Goal: Transaction & Acquisition: Purchase product/service

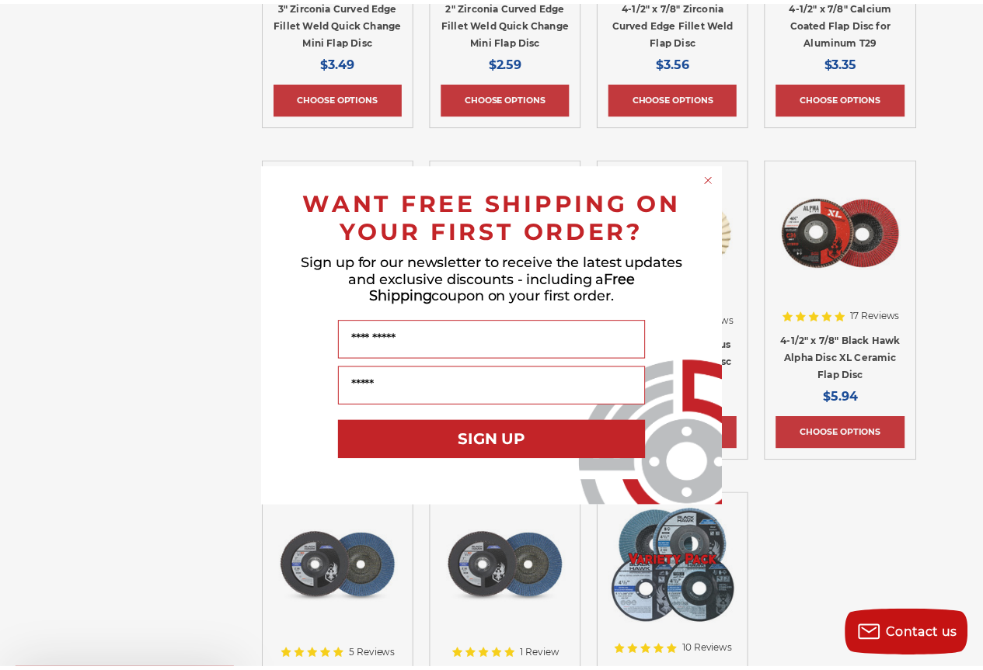
scroll to position [1554, 0]
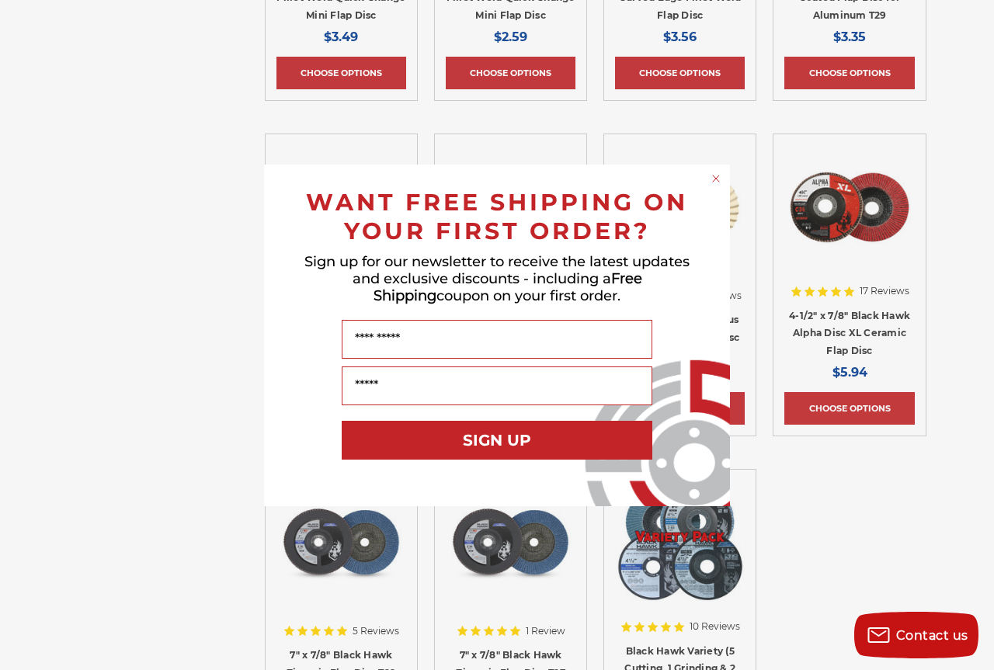
click at [719, 178] on circle "Close dialog" at bounding box center [716, 178] width 15 height 15
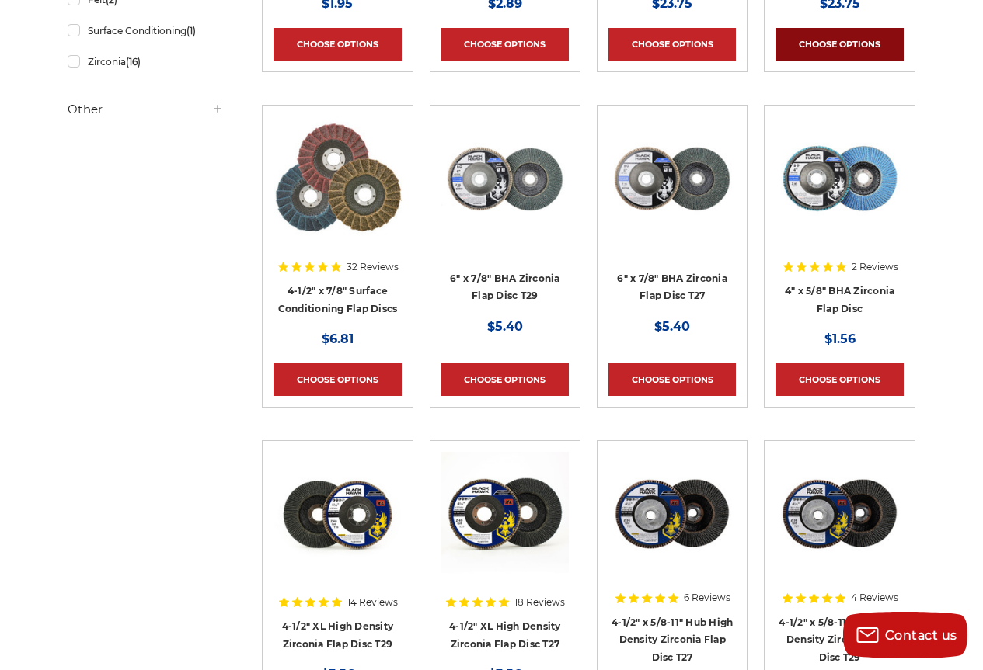
scroll to position [544, 0]
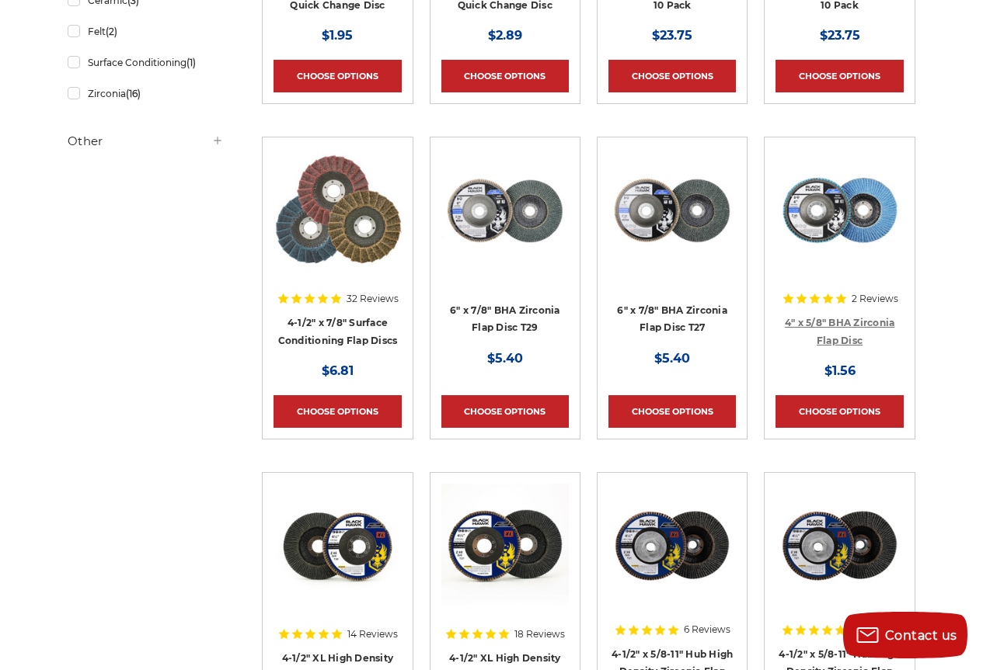
click at [834, 317] on link "4" x 5/8" BHA Zirconia Flap Disc" at bounding box center [840, 332] width 110 height 30
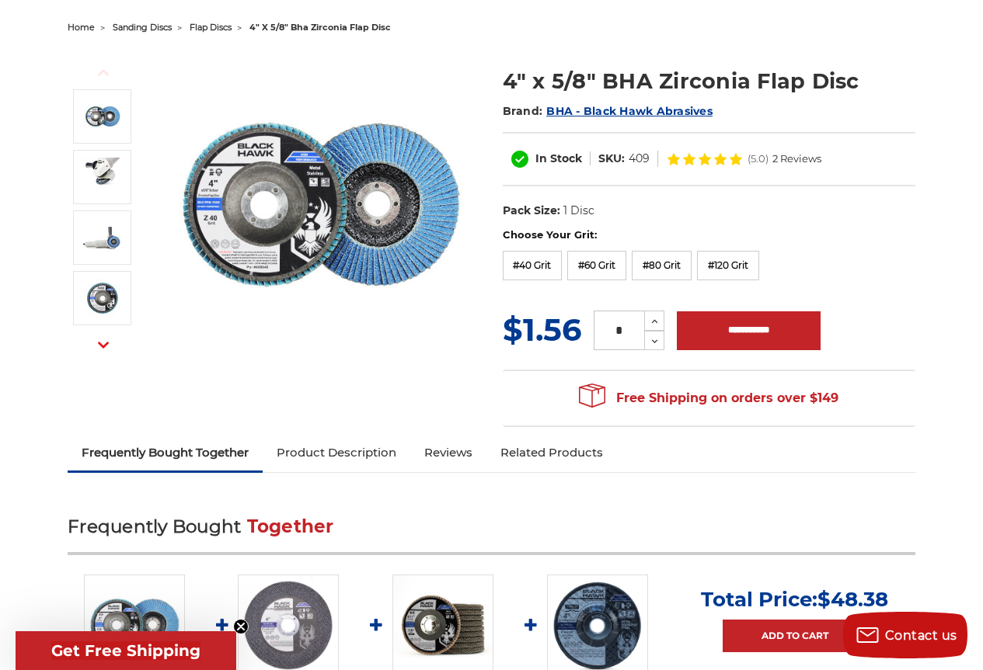
scroll to position [155, 0]
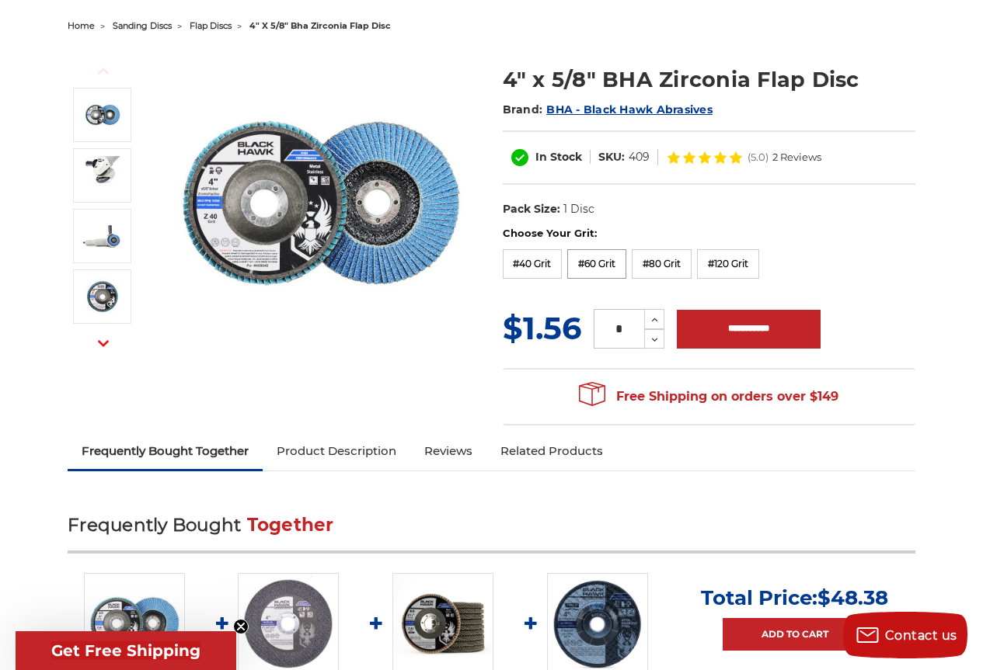
click at [595, 263] on label "#60 Grit" at bounding box center [596, 264] width 59 height 30
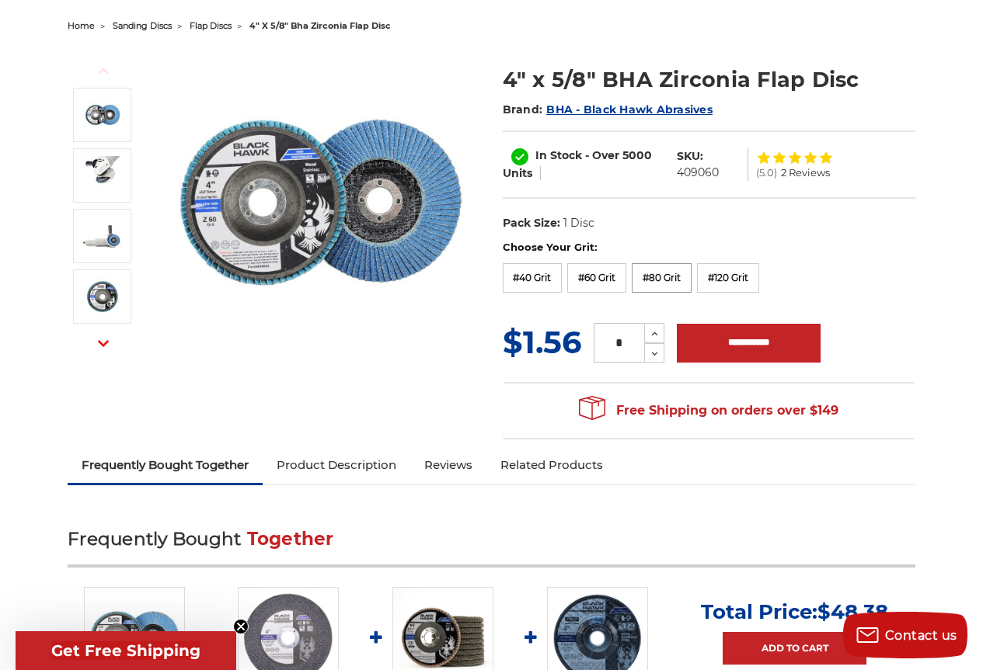
click at [661, 276] on label "#80 Grit" at bounding box center [662, 278] width 60 height 30
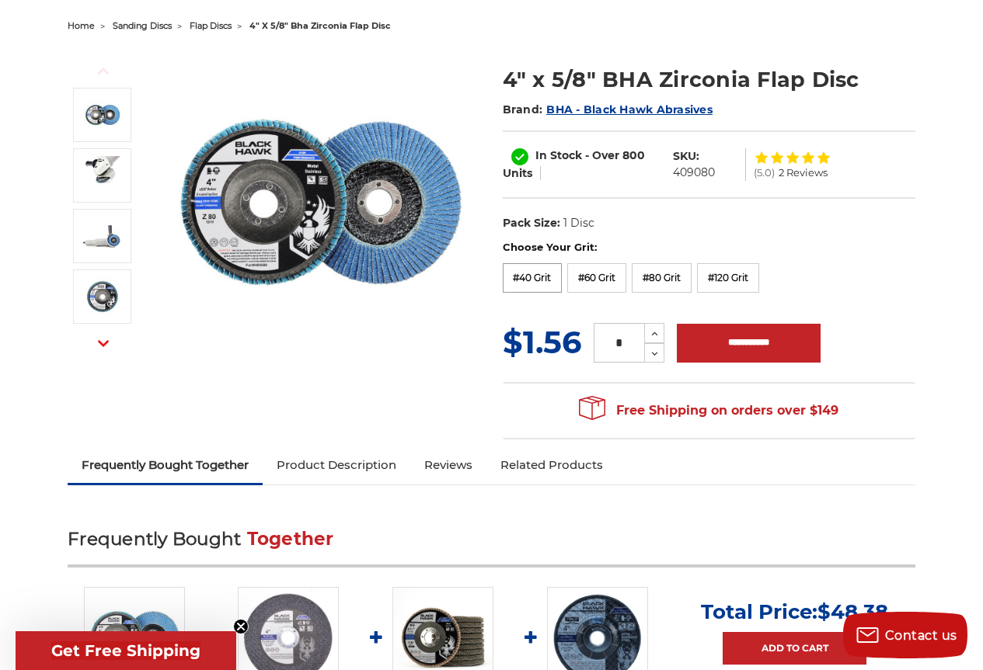
click at [530, 275] on label "#40 Grit" at bounding box center [533, 278] width 60 height 30
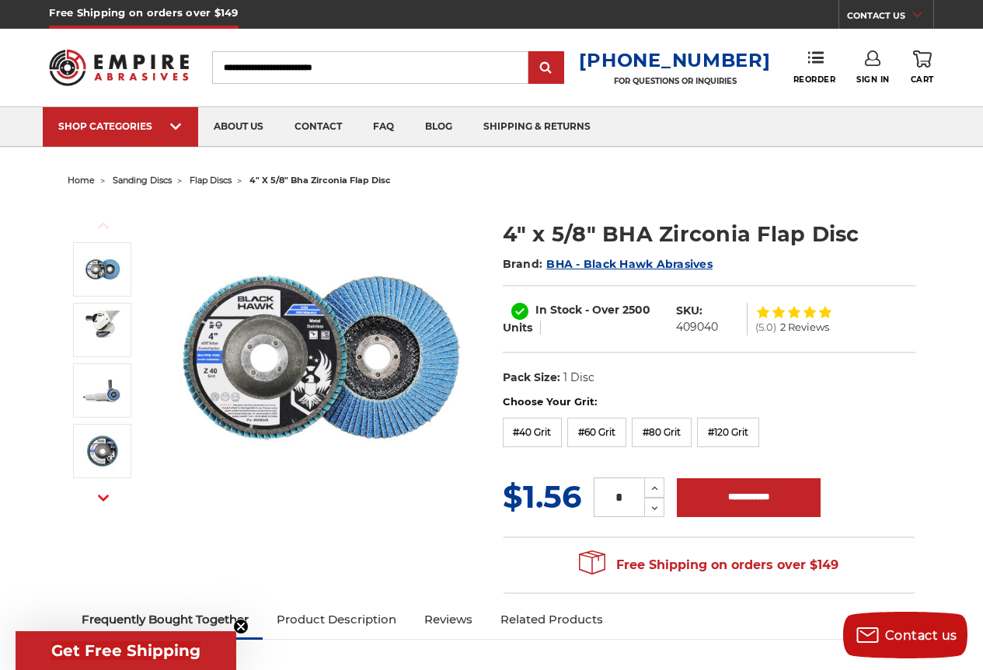
scroll to position [0, 0]
